Goal: Task Accomplishment & Management: Manage account settings

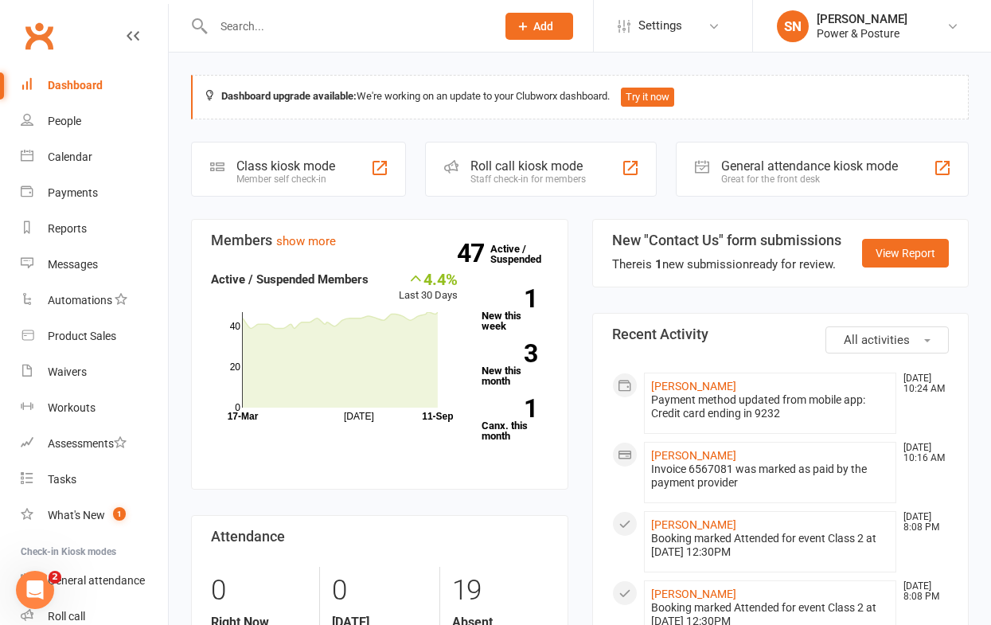
click at [287, 28] on input "text" at bounding box center [346, 26] width 276 height 22
click at [72, 369] on div "Waivers" at bounding box center [67, 371] width 39 height 13
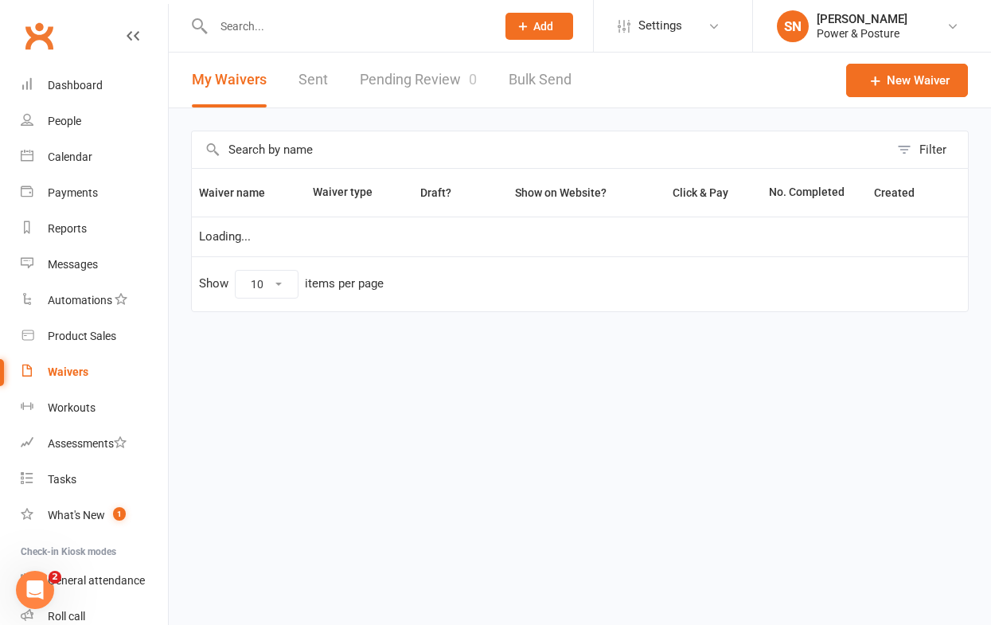
select select "100"
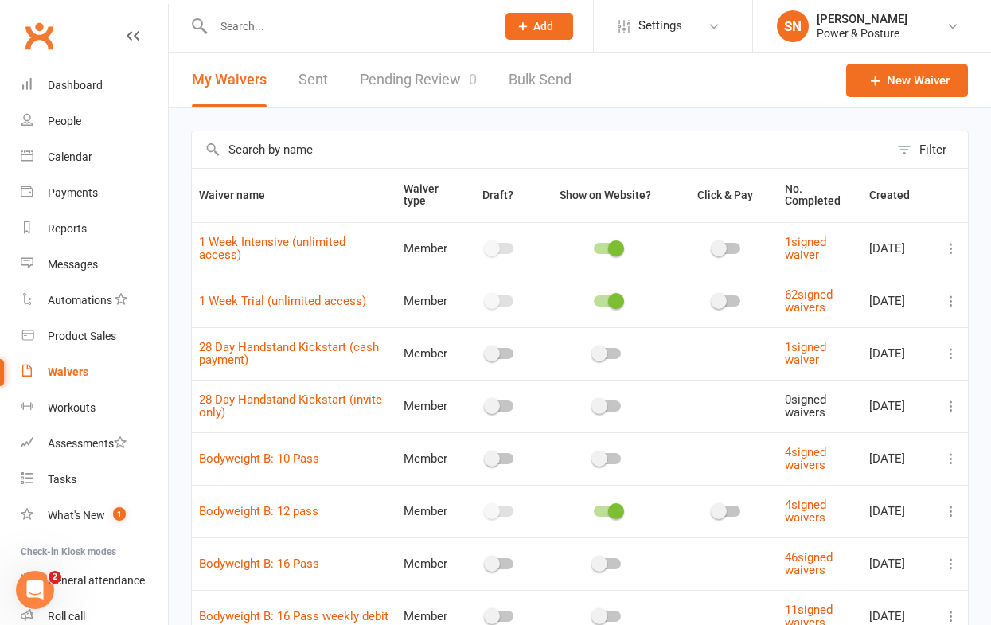
click at [952, 299] on icon at bounding box center [951, 301] width 16 height 16
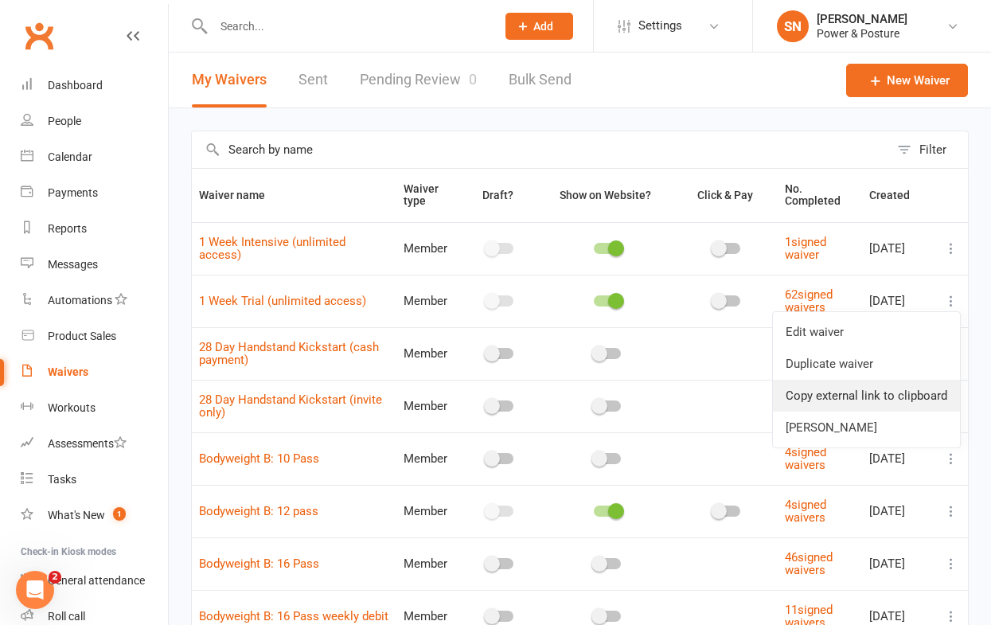
click at [862, 396] on link "Copy external link to clipboard" at bounding box center [866, 395] width 187 height 32
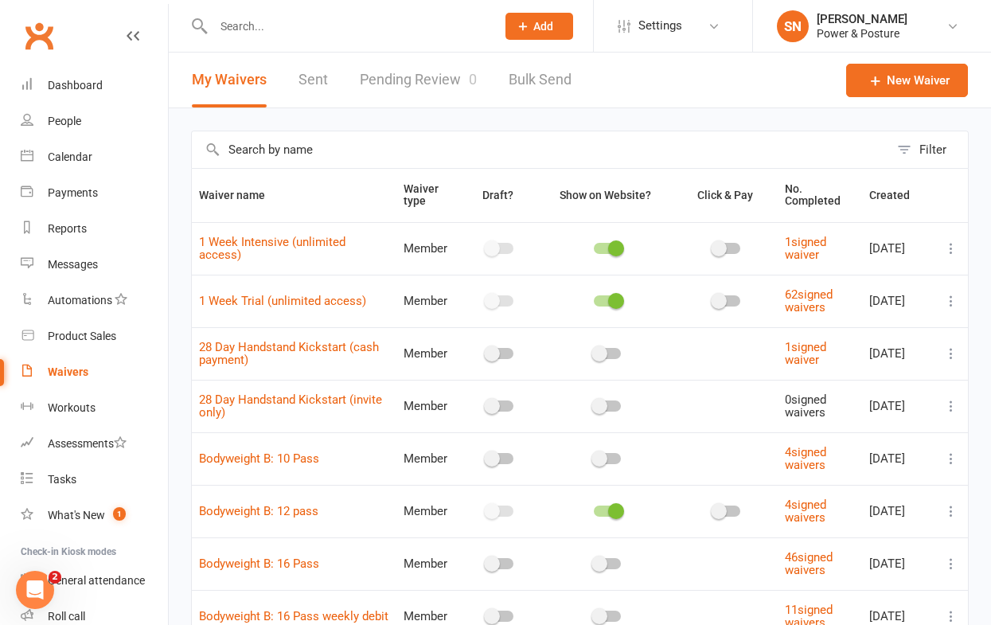
click at [951, 301] on icon at bounding box center [951, 301] width 16 height 16
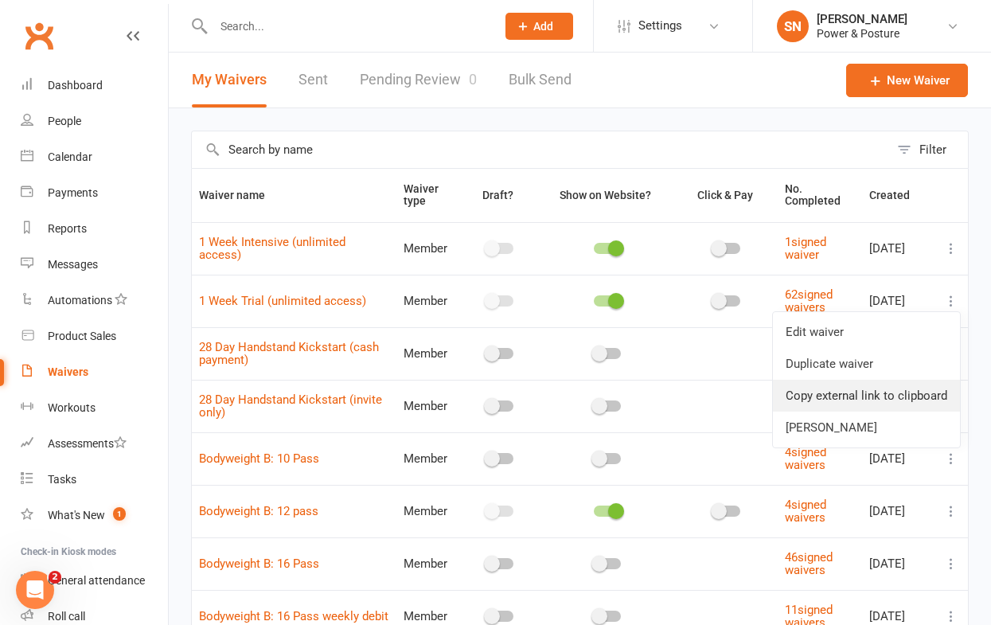
click at [866, 392] on link "Copy external link to clipboard" at bounding box center [866, 395] width 187 height 32
